Goal: Find specific page/section: Find specific page/section

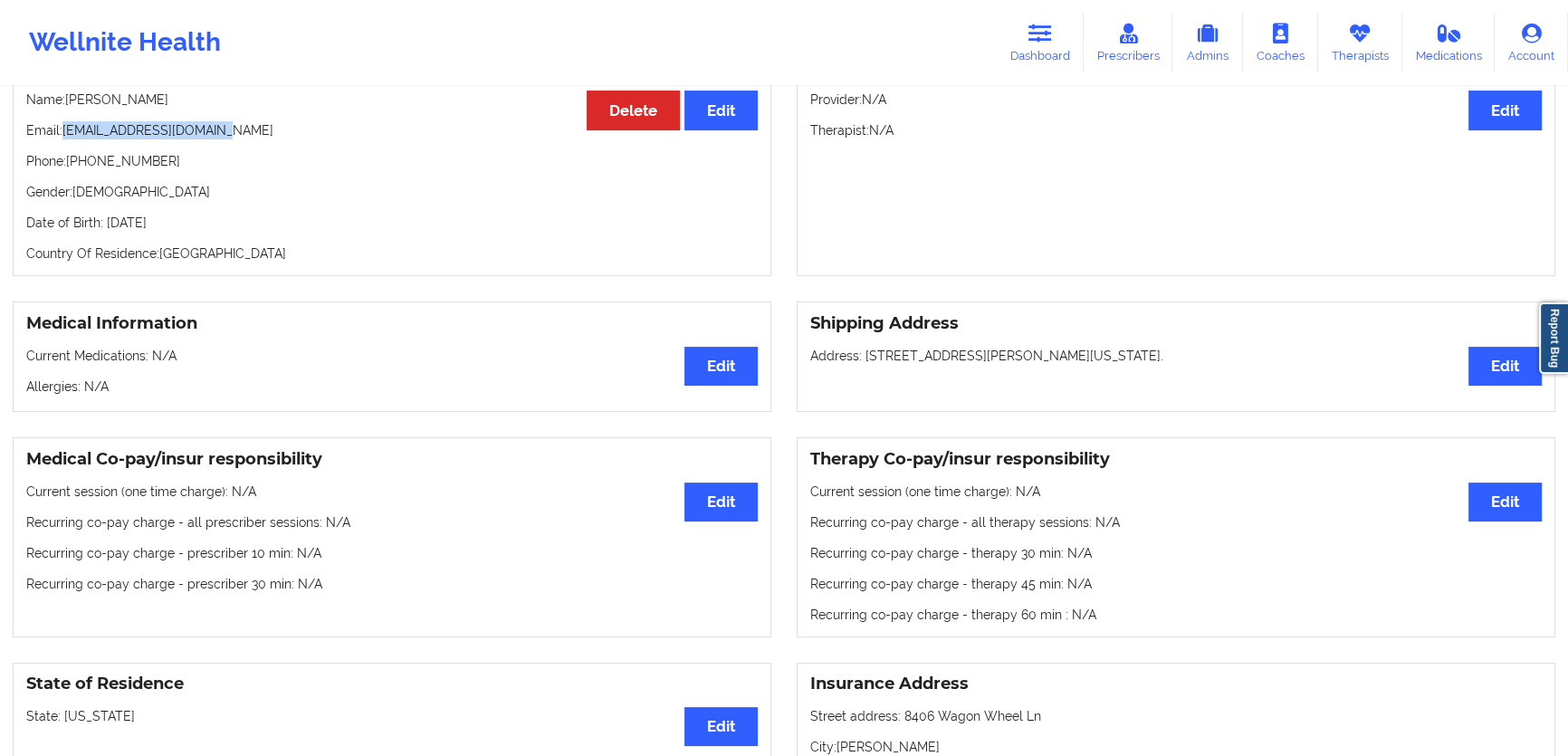
click at [1038, 44] on link "Dashboard" at bounding box center [1040, 43] width 87 height 60
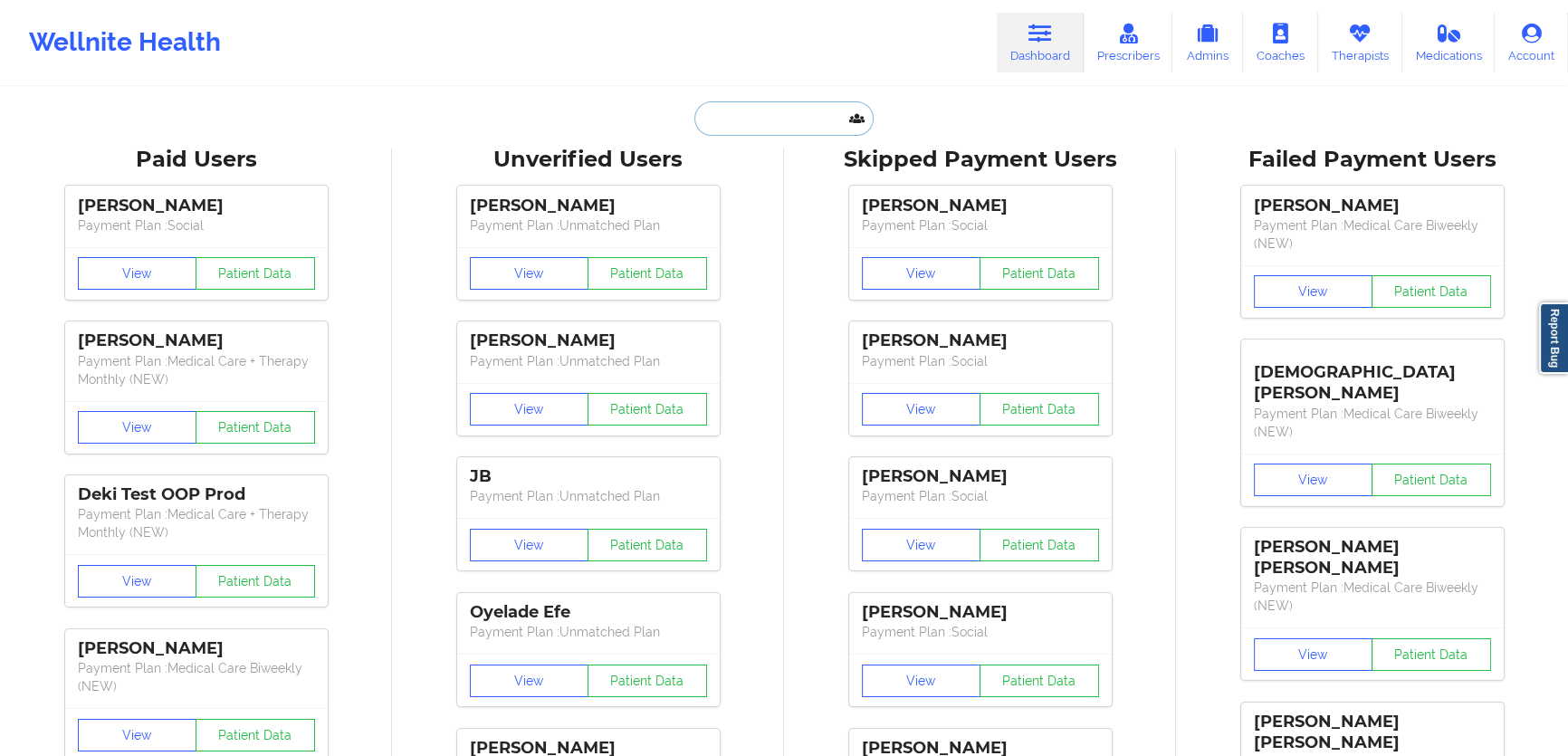
click at [775, 124] on input "text" at bounding box center [784, 118] width 180 height 35
paste input "[EMAIL_ADDRESS][DOMAIN_NAME]"
type input "[EMAIL_ADDRESS][DOMAIN_NAME]"
click at [768, 127] on input "[EMAIL_ADDRESS][DOMAIN_NAME]" at bounding box center [784, 118] width 180 height 35
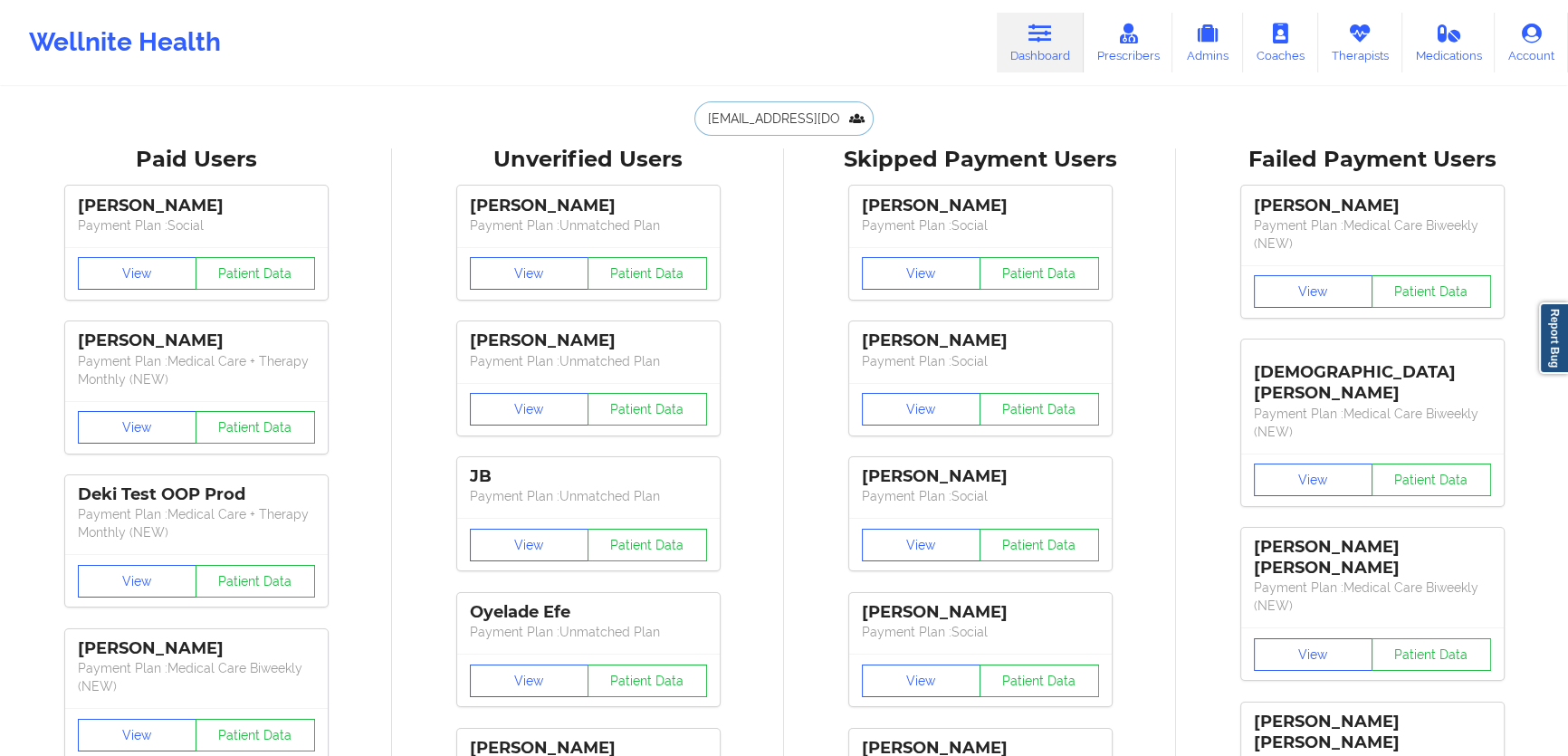
scroll to position [0, 26]
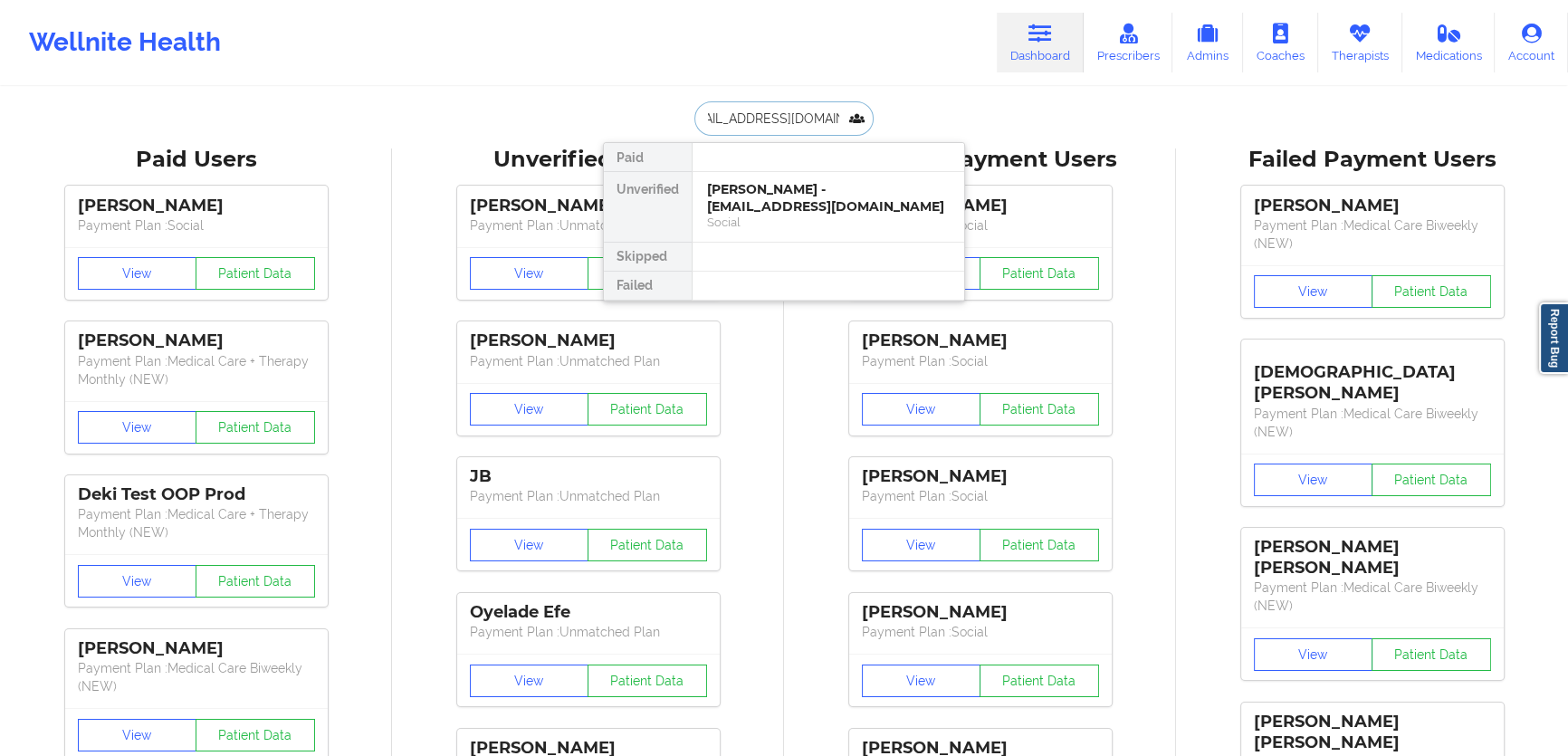
click at [777, 196] on div "[PERSON_NAME] - [EMAIL_ADDRESS][DOMAIN_NAME]" at bounding box center [828, 198] width 242 height 34
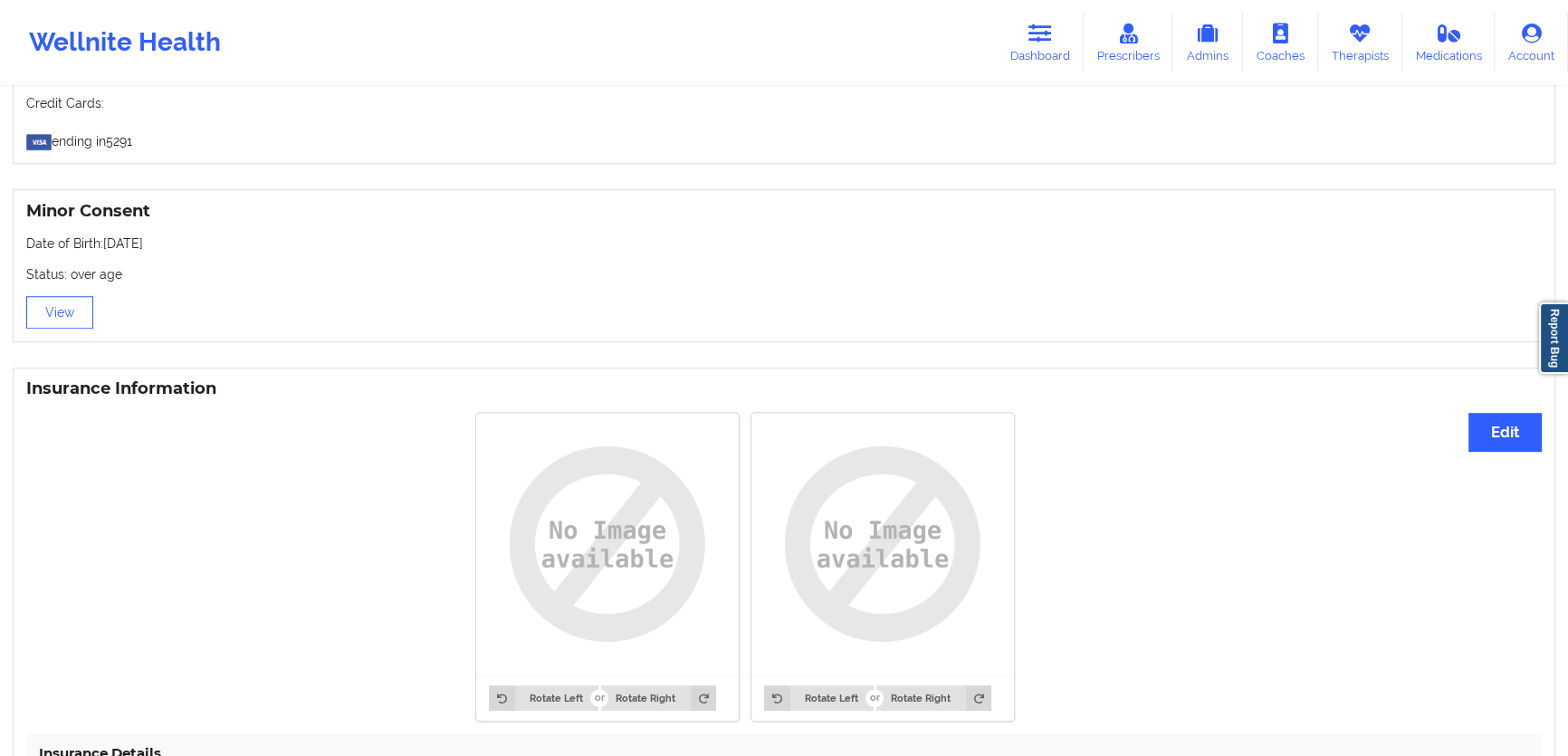
scroll to position [1076, 0]
